Goal: Transaction & Acquisition: Purchase product/service

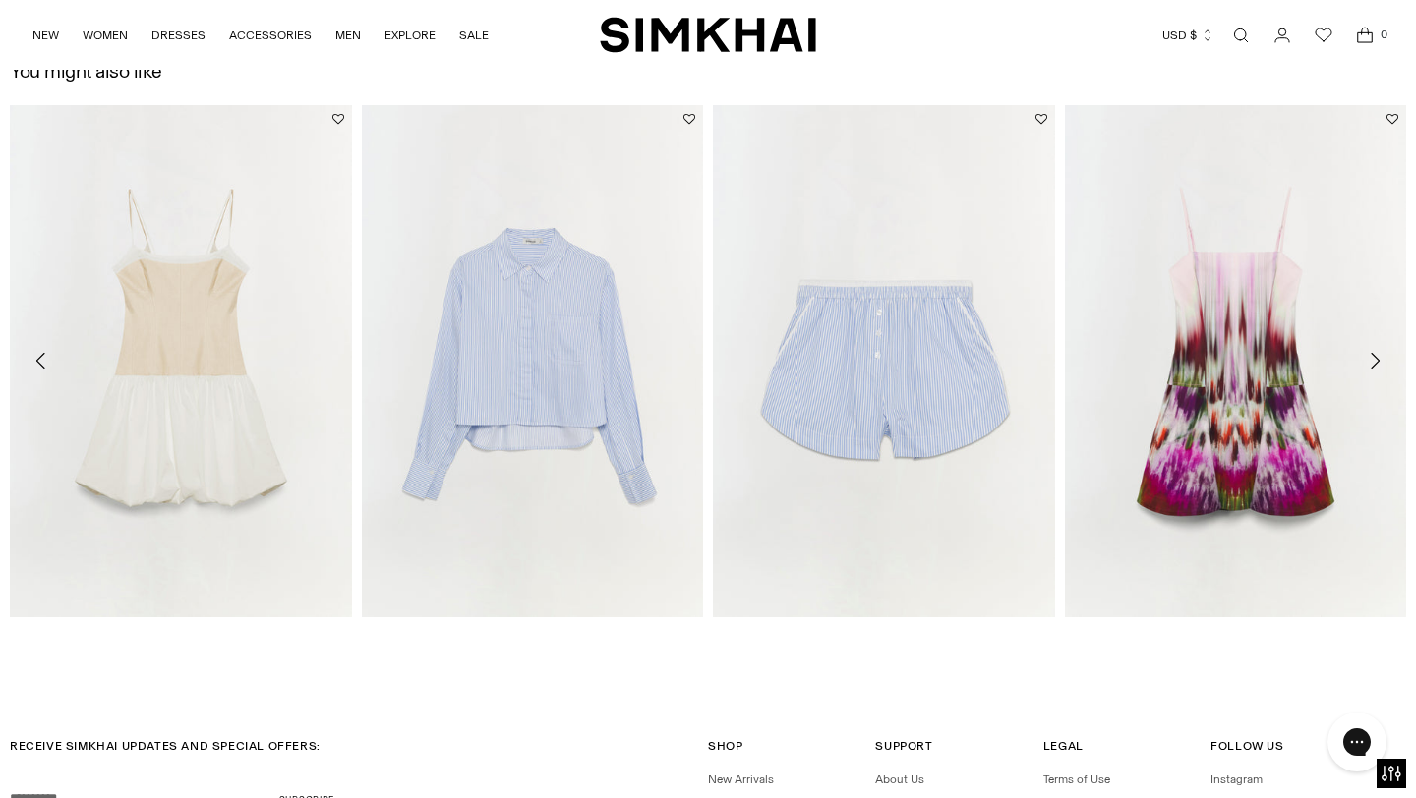
scroll to position [2912, 0]
click at [0, 0] on img "Fifi Dress" at bounding box center [0, 0] width 0 height 0
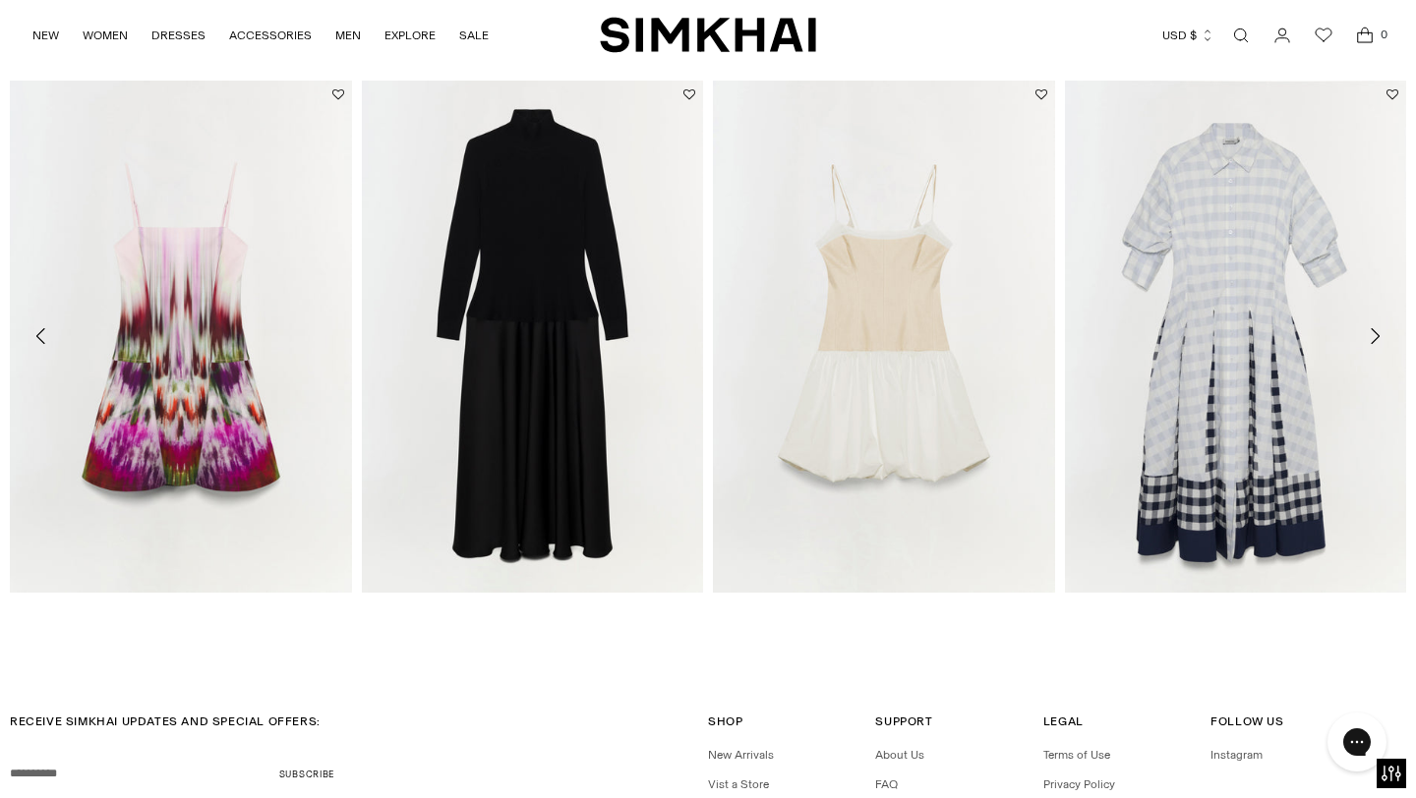
scroll to position [2880, 0]
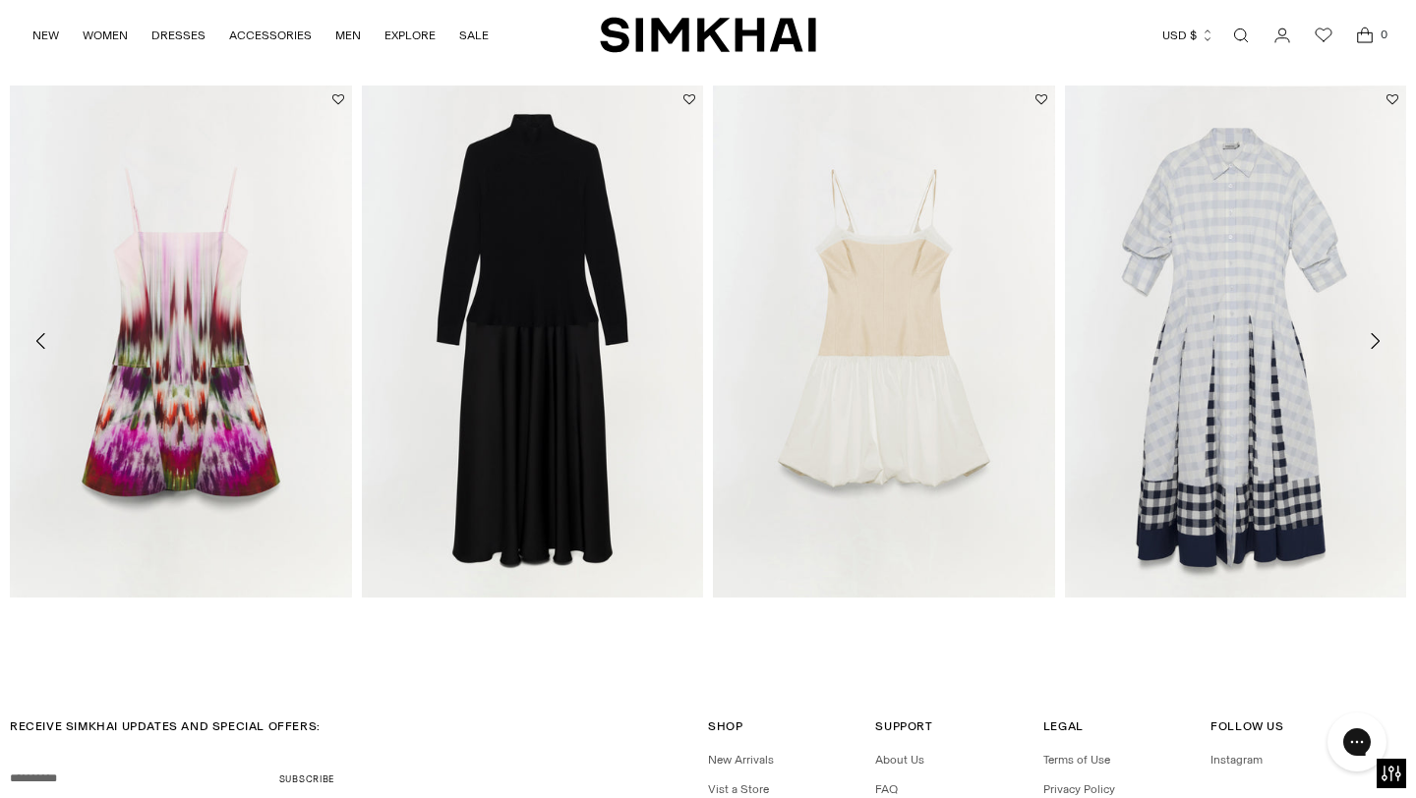
click at [1373, 332] on icon "Move to next carousel slide" at bounding box center [1374, 341] width 24 height 24
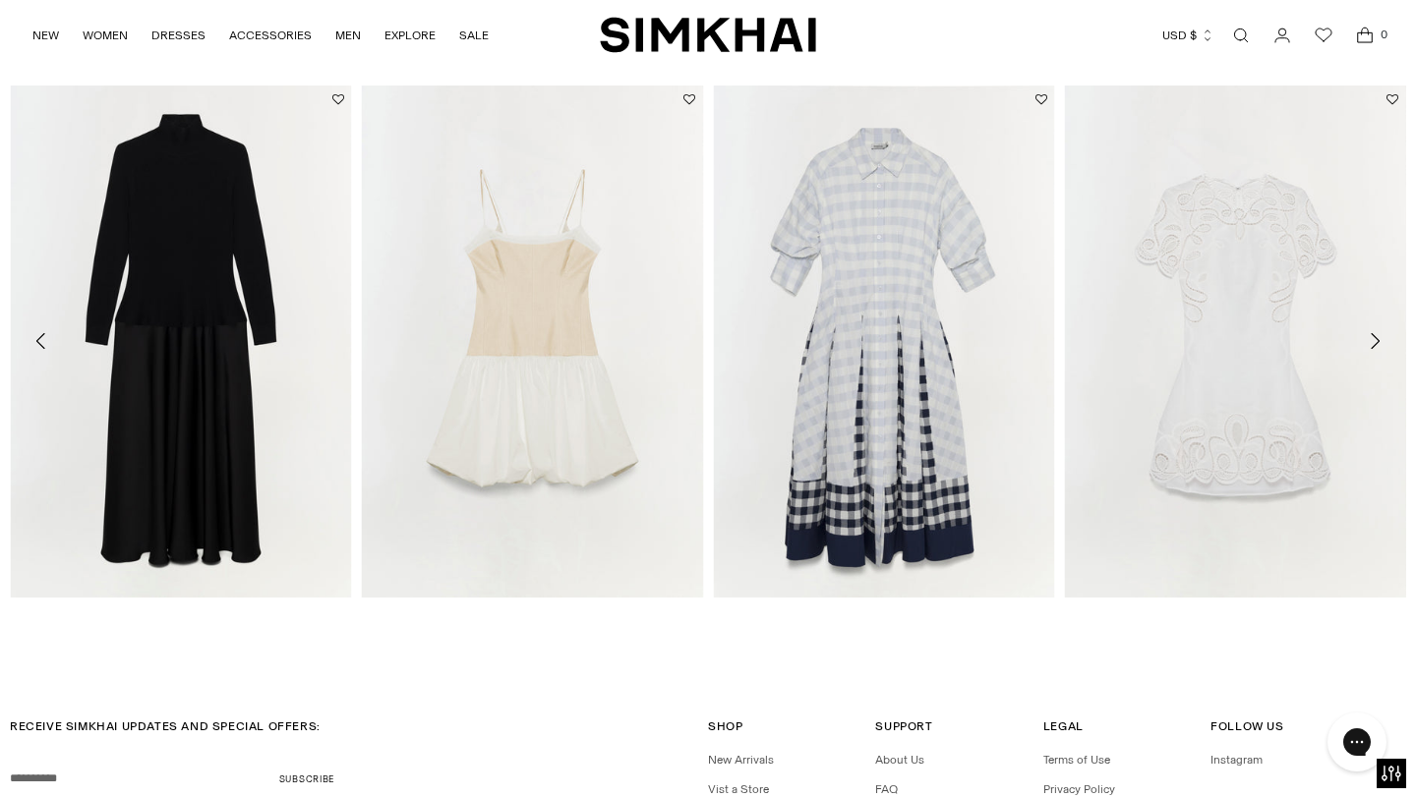
click at [1376, 346] on icon "Move to next carousel slide" at bounding box center [1374, 341] width 24 height 24
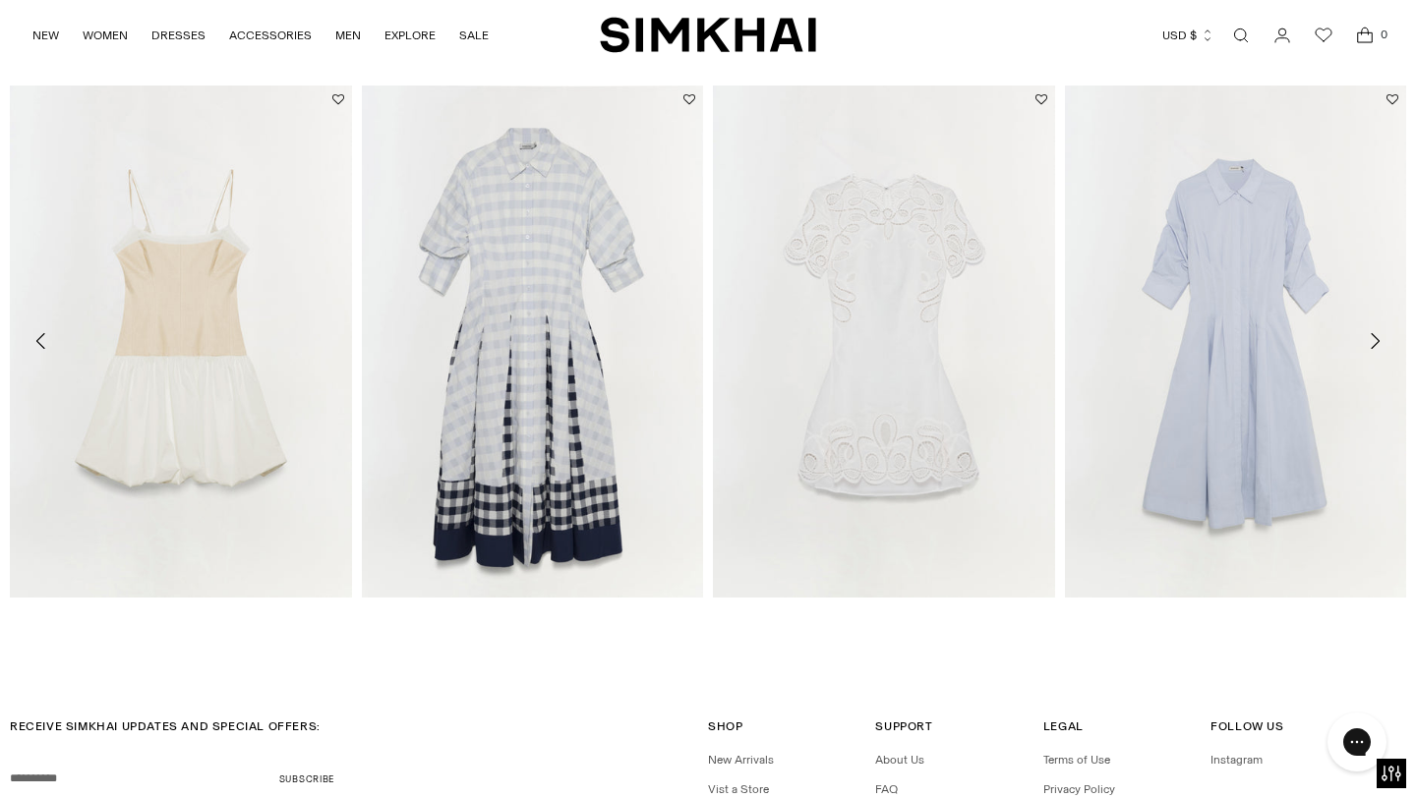
click at [1376, 346] on icon "Move to next carousel slide" at bounding box center [1374, 341] width 24 height 24
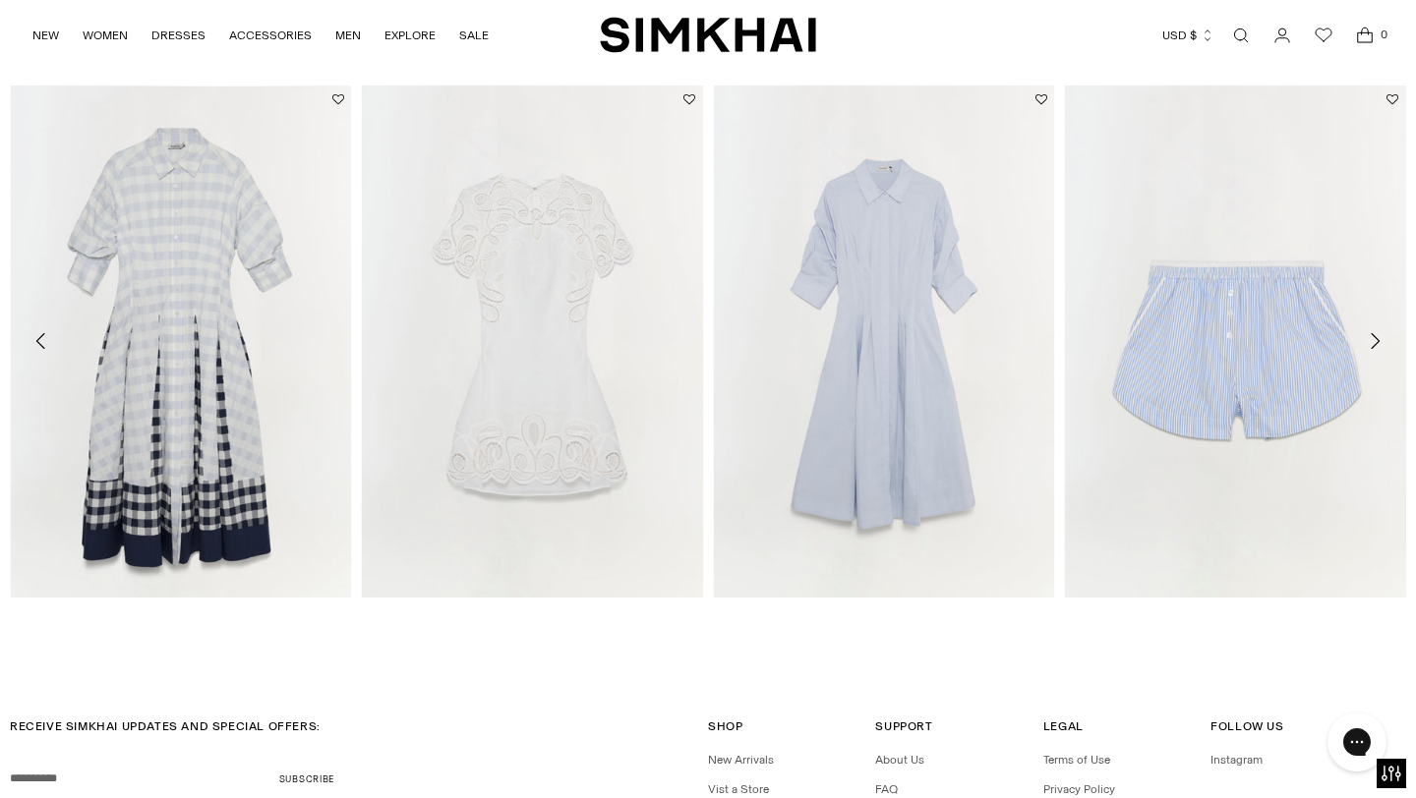
click at [1376, 346] on icon "Move to next carousel slide" at bounding box center [1374, 341] width 24 height 24
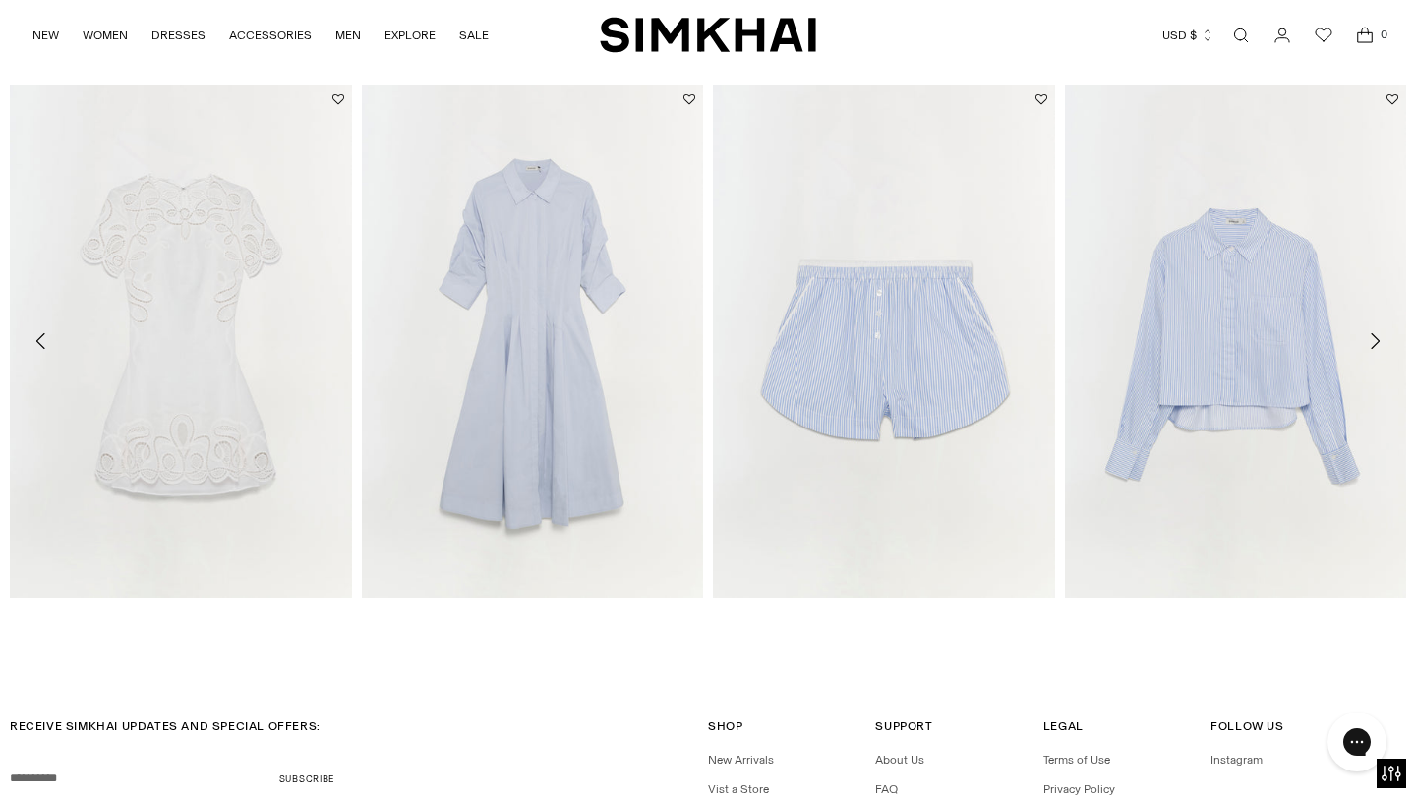
click at [1376, 346] on icon "Move to next carousel slide" at bounding box center [1374, 341] width 24 height 24
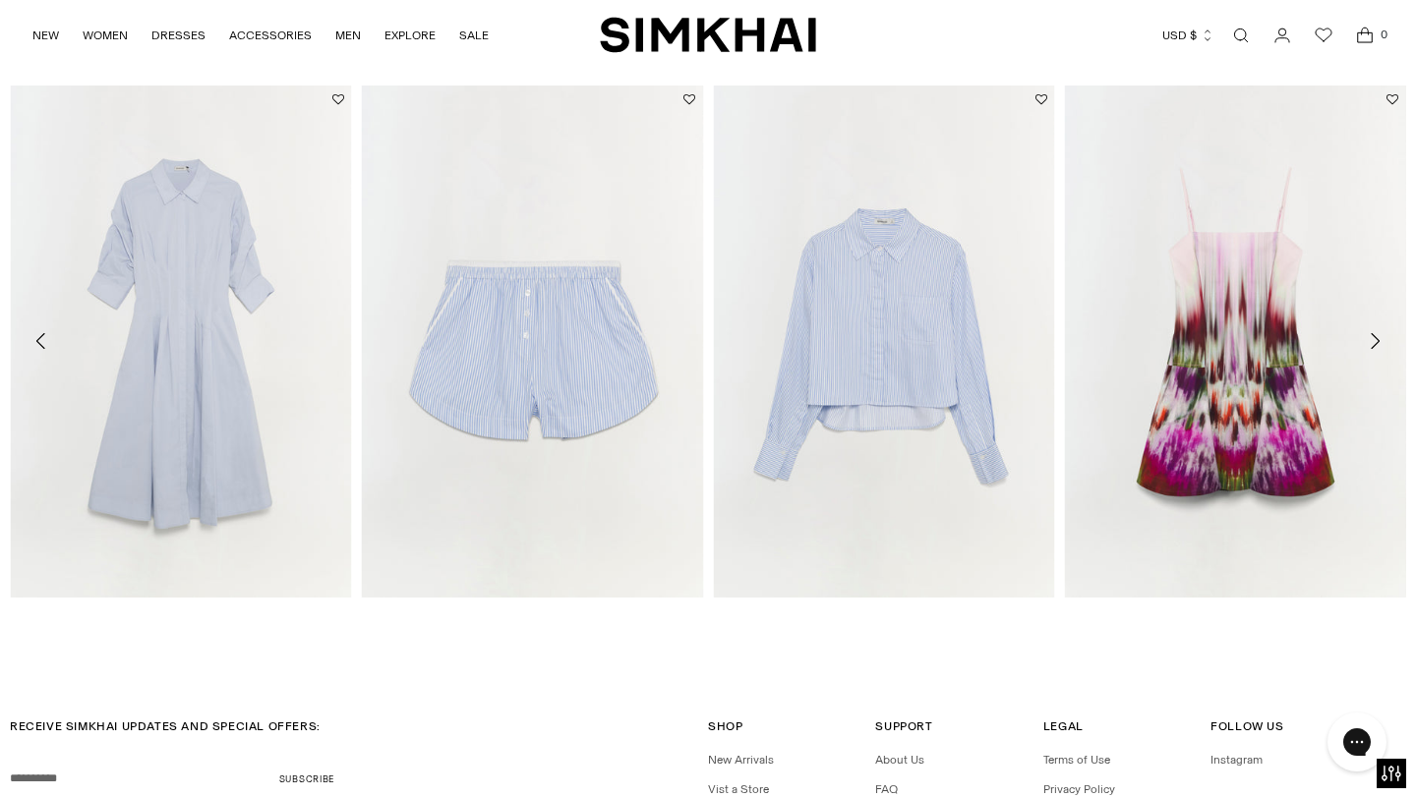
click at [1376, 346] on icon "Move to next carousel slide" at bounding box center [1374, 341] width 24 height 24
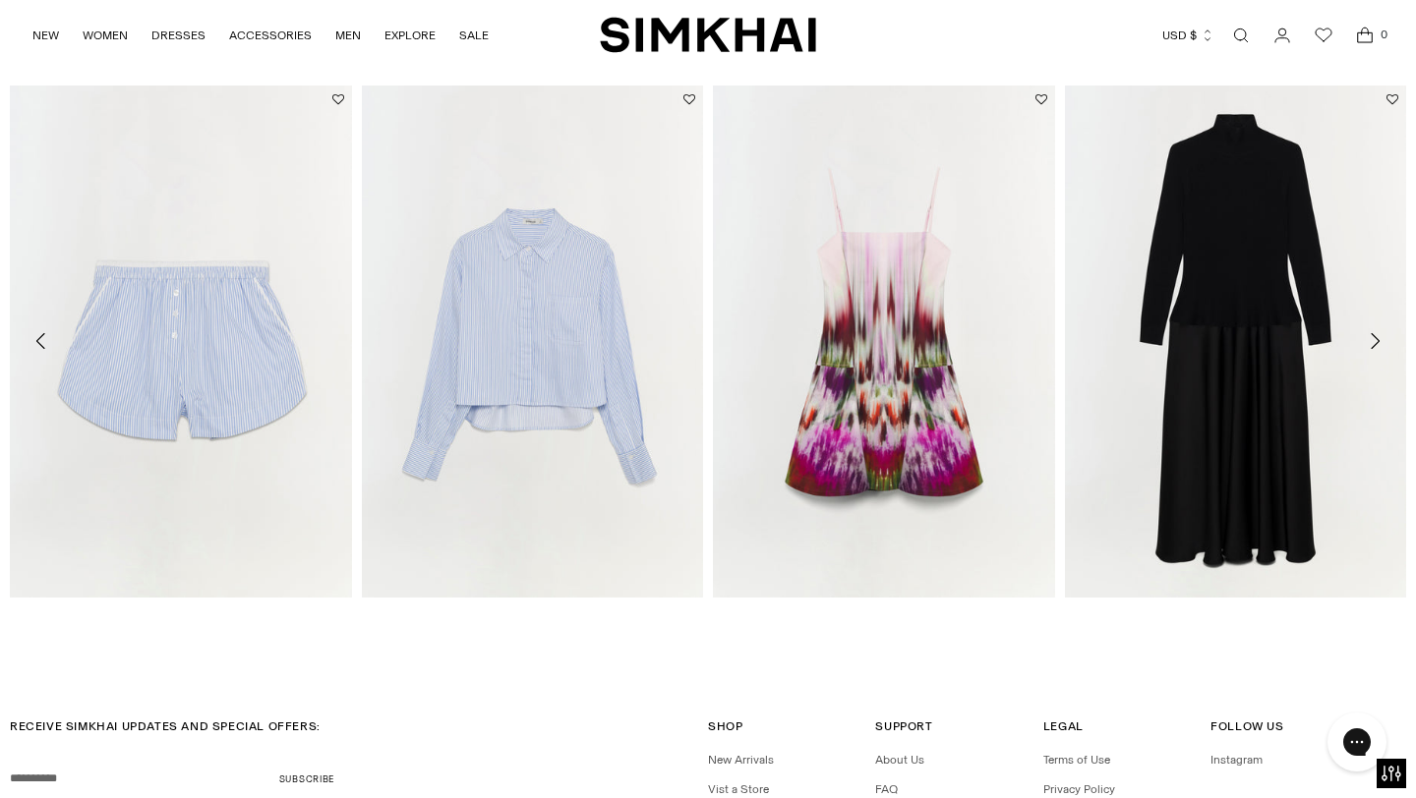
click at [1376, 346] on icon "Move to next carousel slide" at bounding box center [1374, 341] width 24 height 24
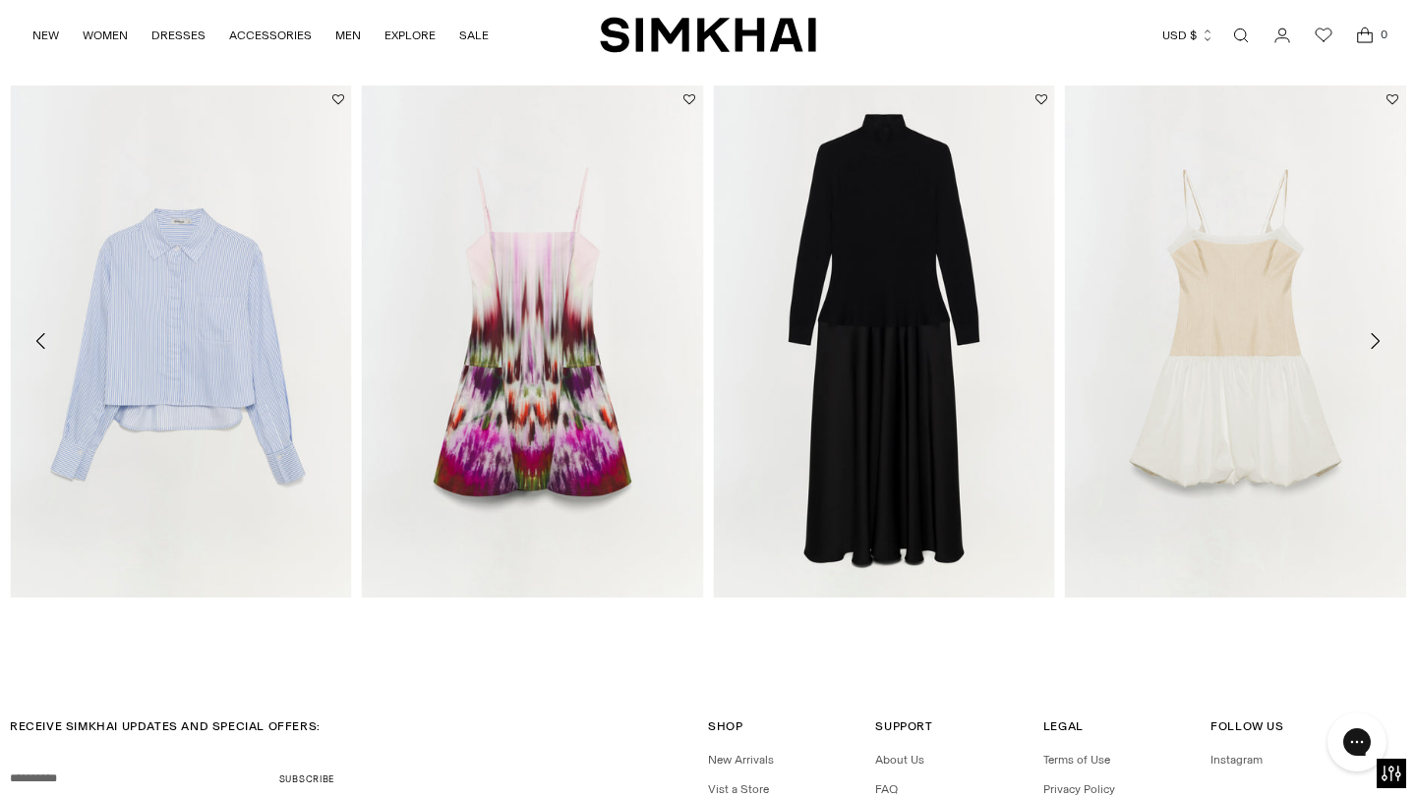
click at [1376, 346] on icon "Move to next carousel slide" at bounding box center [1374, 341] width 24 height 24
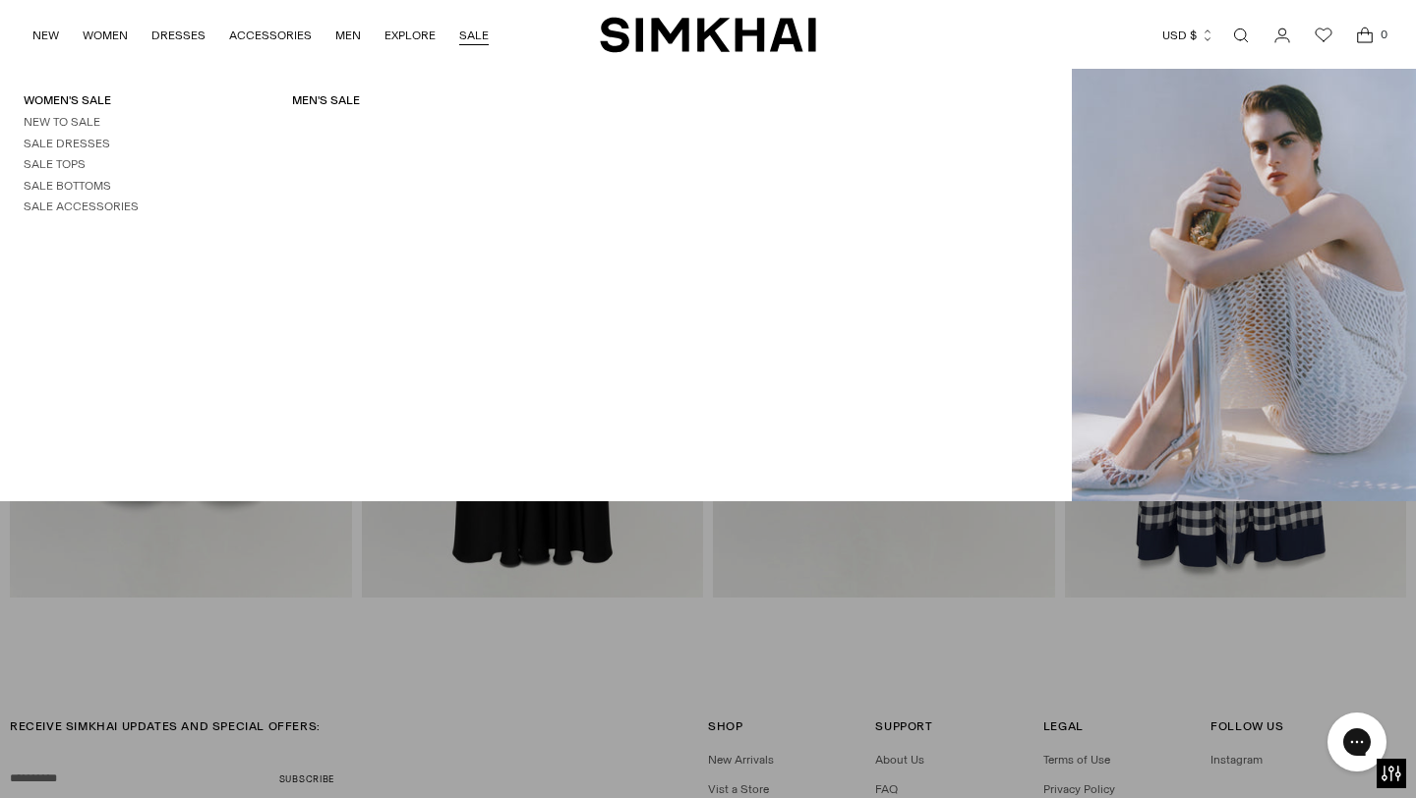
click at [473, 41] on link "SALE" at bounding box center [473, 35] width 29 height 43
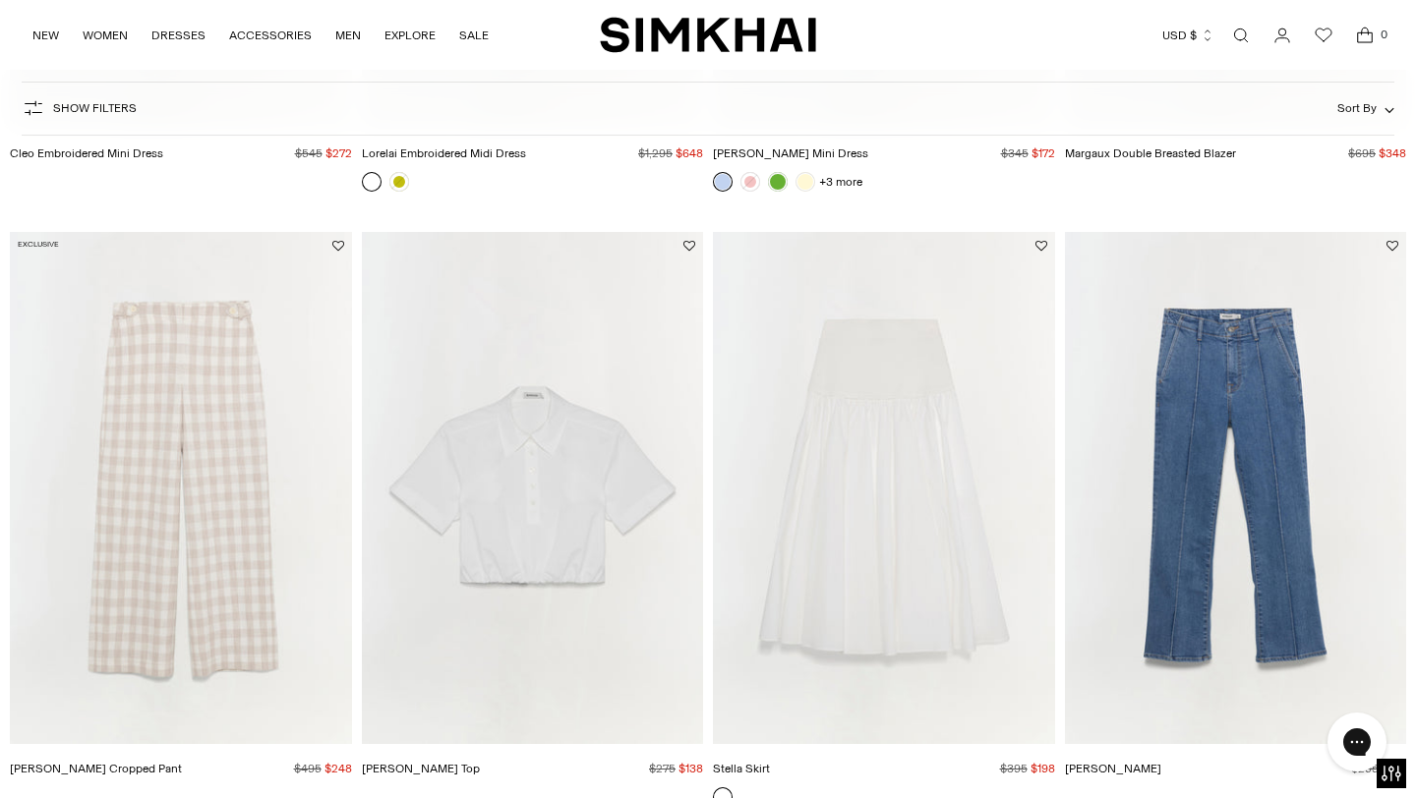
scroll to position [1962, 0]
